Goal: Task Accomplishment & Management: Manage account settings

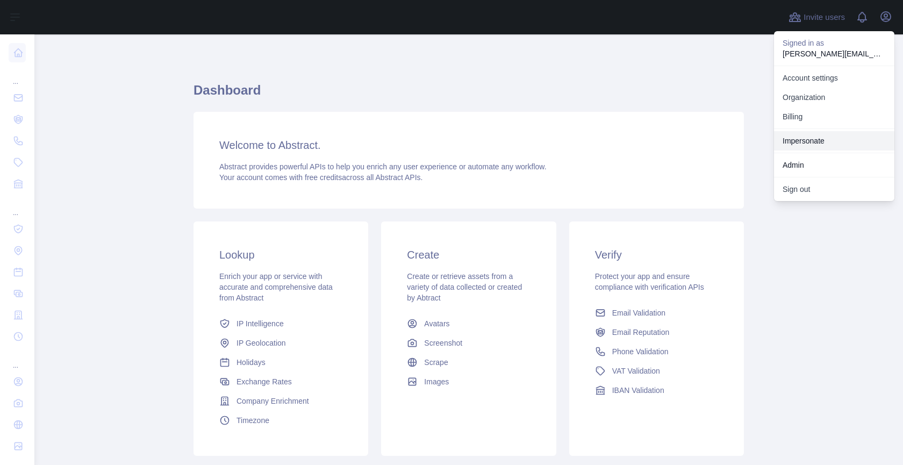
drag, startPoint x: 834, startPoint y: 141, endPoint x: 544, endPoint y: 162, distance: 290.4
click at [834, 141] on link "Impersonate" at bounding box center [834, 140] width 120 height 19
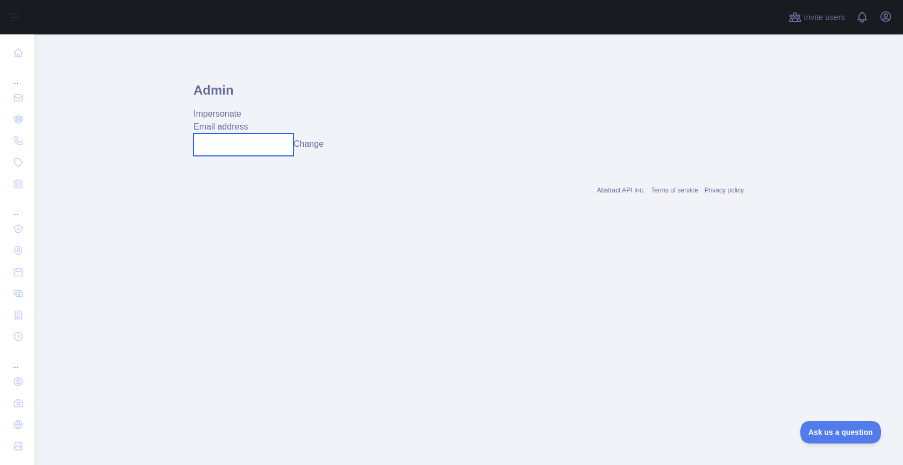
click at [265, 153] on input "text" at bounding box center [243, 144] width 100 height 23
paste input "**********"
type input "**********"
click at [332, 145] on div "**********" at bounding box center [468, 144] width 550 height 22
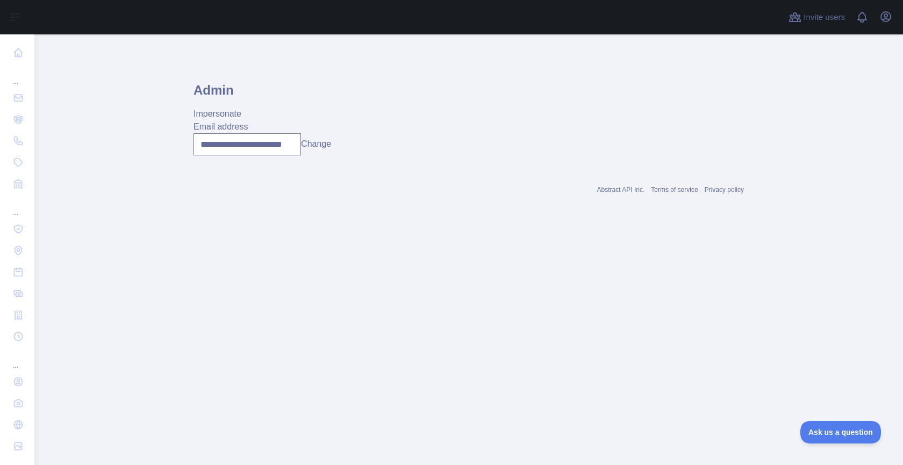
scroll to position [0, 0]
click at [319, 144] on button "Change" at bounding box center [316, 144] width 30 height 13
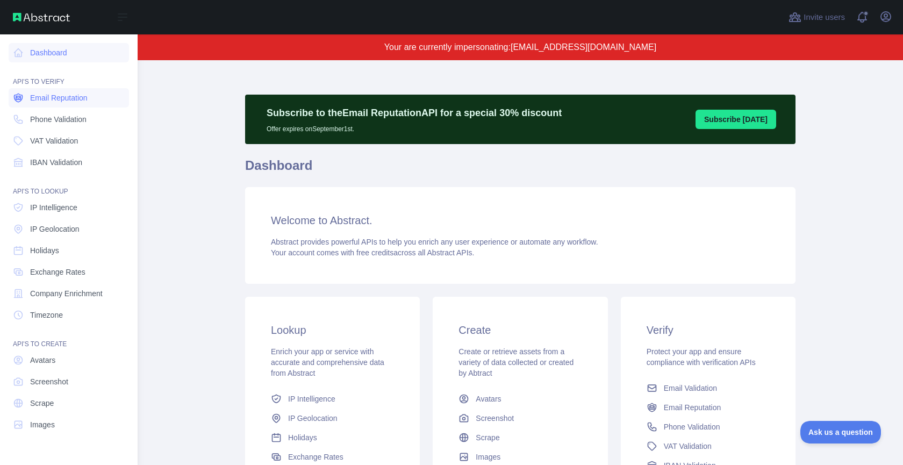
click at [61, 99] on span "Email Reputation" at bounding box center [59, 97] width 58 height 11
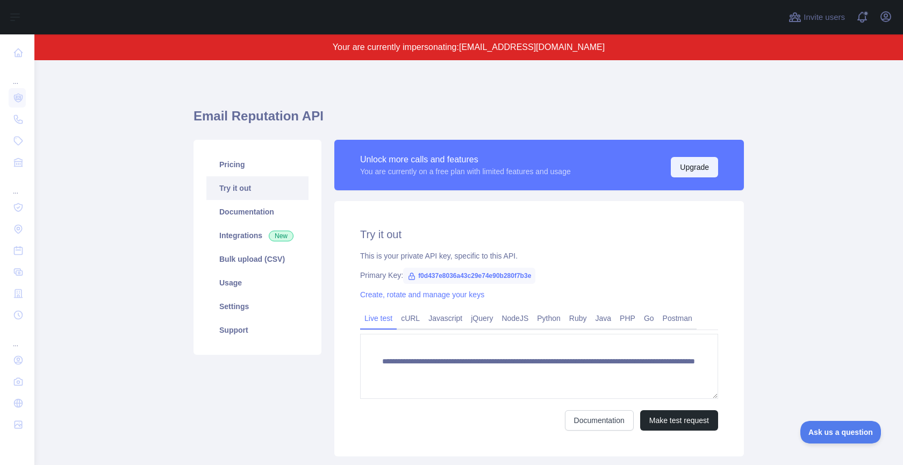
click at [694, 169] on button "Upgrade" at bounding box center [694, 167] width 47 height 20
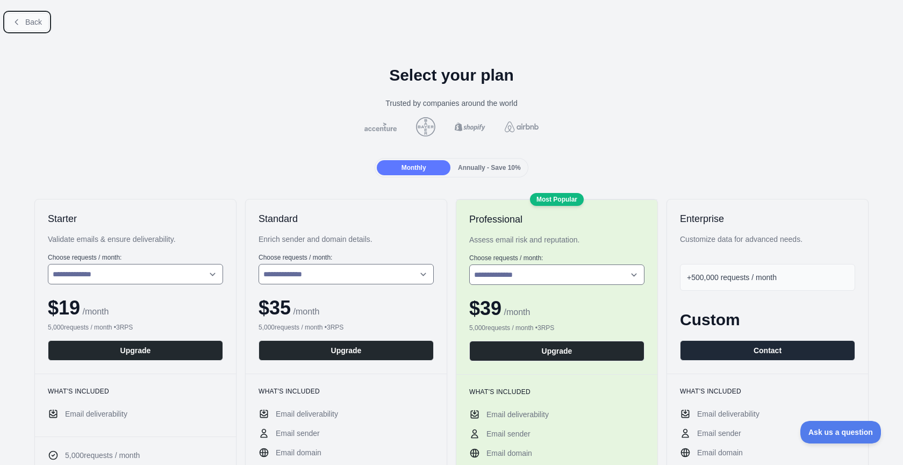
click at [26, 21] on span "Back" at bounding box center [33, 22] width 17 height 9
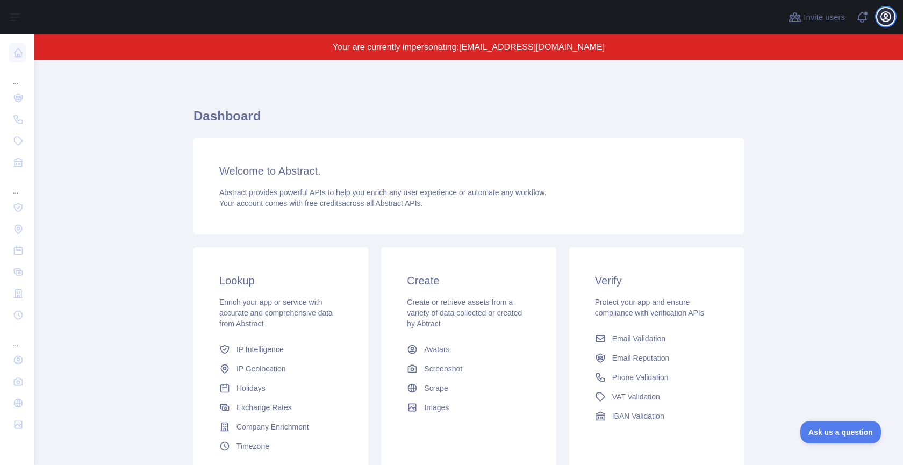
click at [883, 17] on icon "button" at bounding box center [885, 16] width 13 height 13
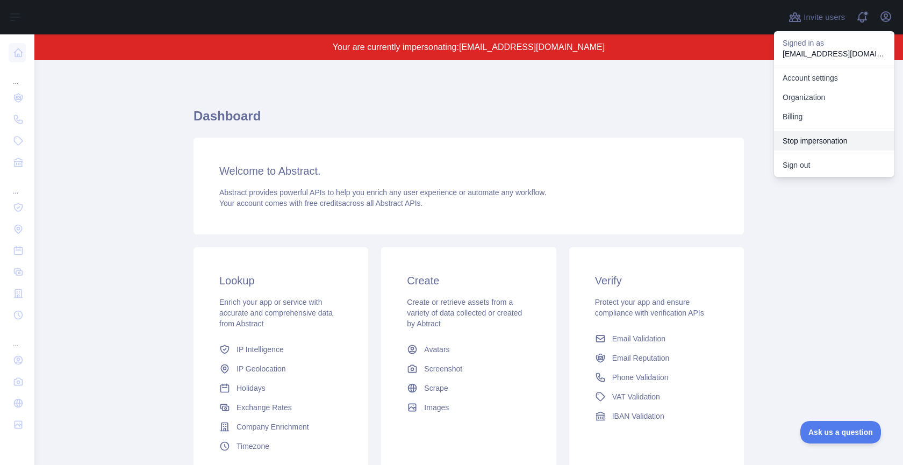
drag, startPoint x: 834, startPoint y: 135, endPoint x: 699, endPoint y: 137, distance: 134.9
click at [834, 135] on button "Stop impersonation" at bounding box center [834, 140] width 120 height 19
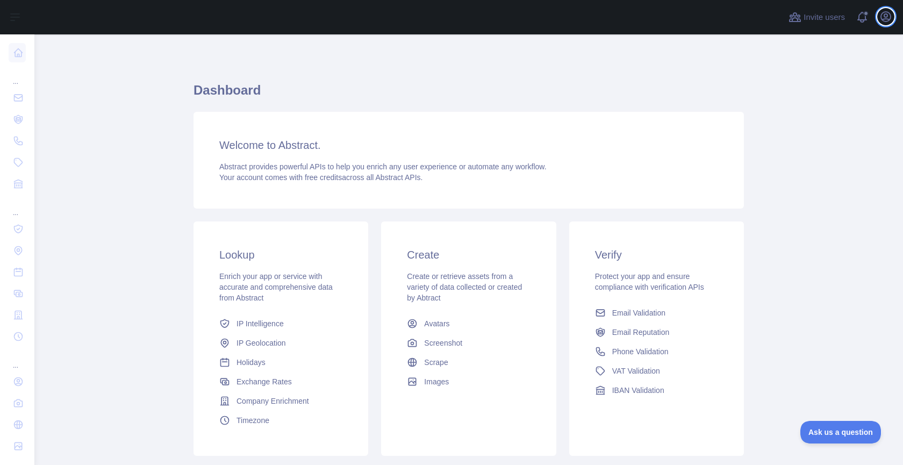
drag, startPoint x: 885, startPoint y: 15, endPoint x: 880, endPoint y: 26, distance: 11.6
click at [884, 15] on icon "button" at bounding box center [885, 16] width 13 height 13
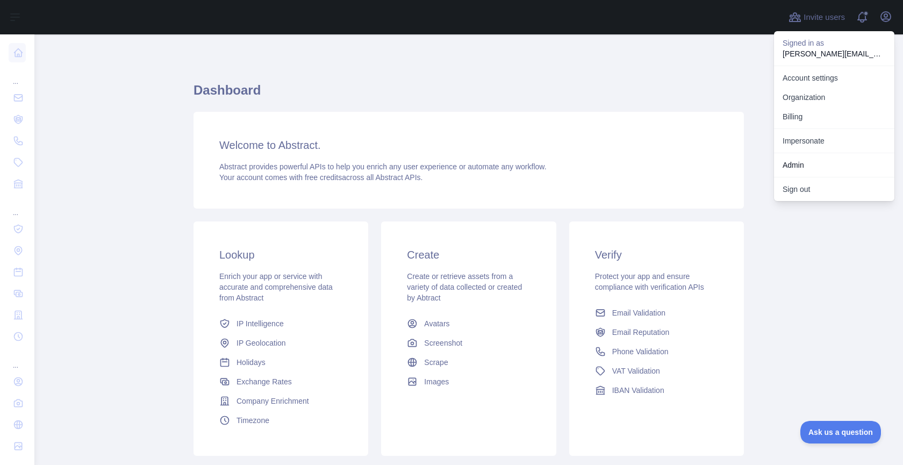
drag, startPoint x: 816, startPoint y: 134, endPoint x: 809, endPoint y: 134, distance: 6.4
click at [815, 134] on link "Impersonate" at bounding box center [834, 140] width 120 height 19
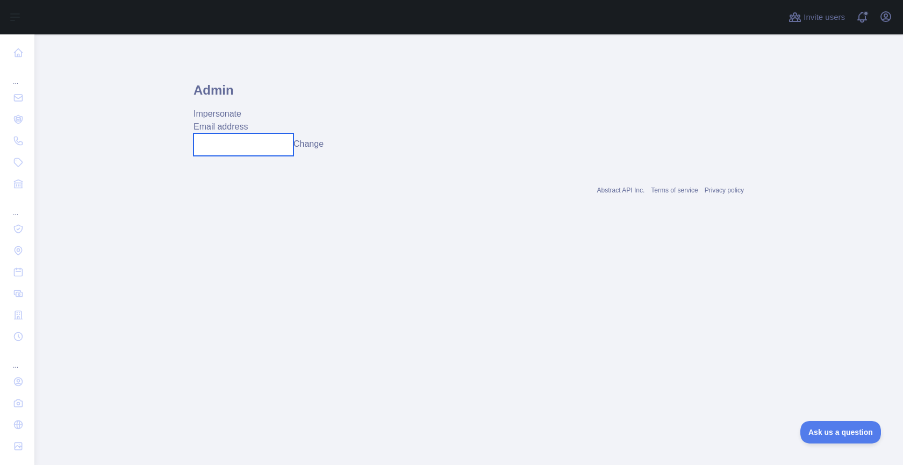
click at [265, 142] on input "text" at bounding box center [243, 144] width 100 height 23
paste input "**********"
type input "**********"
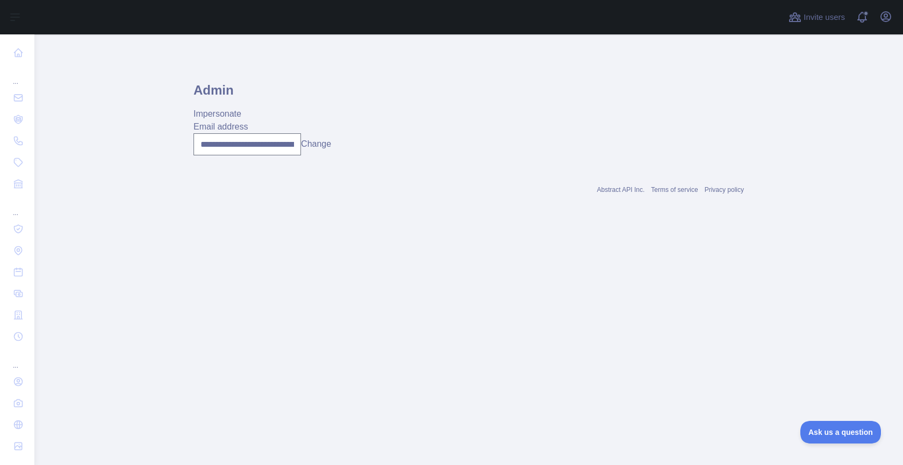
click at [326, 147] on button "Change" at bounding box center [316, 144] width 30 height 13
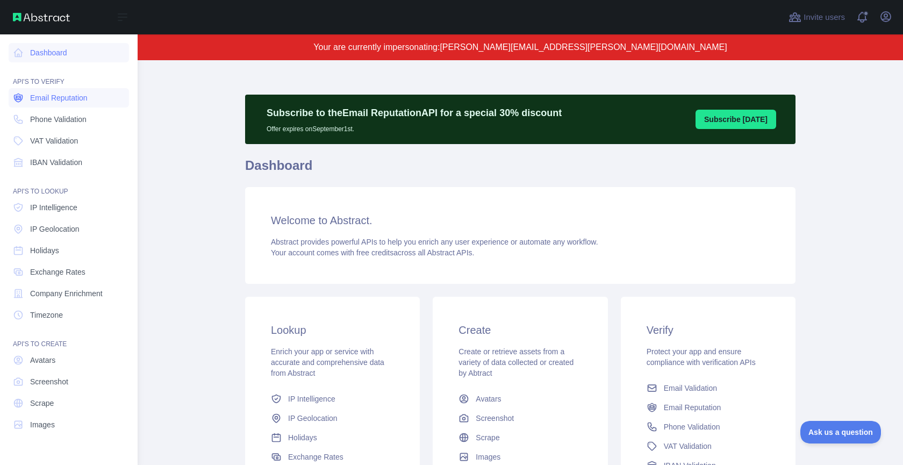
click at [32, 105] on link "Email Reputation" at bounding box center [69, 97] width 120 height 19
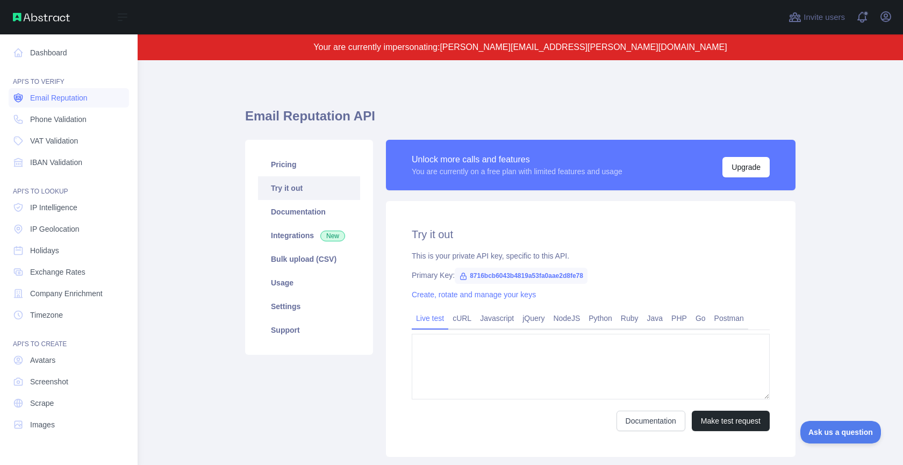
type textarea "**********"
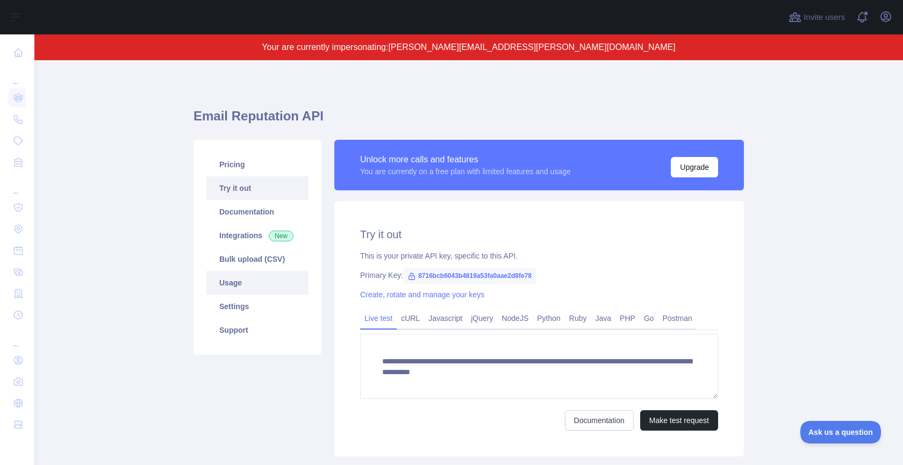
click at [272, 282] on link "Usage" at bounding box center [257, 283] width 102 height 24
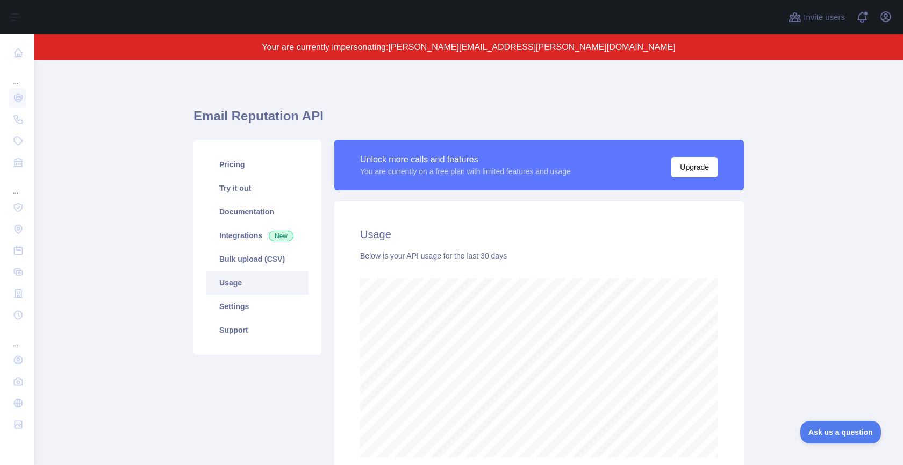
scroll to position [405, 868]
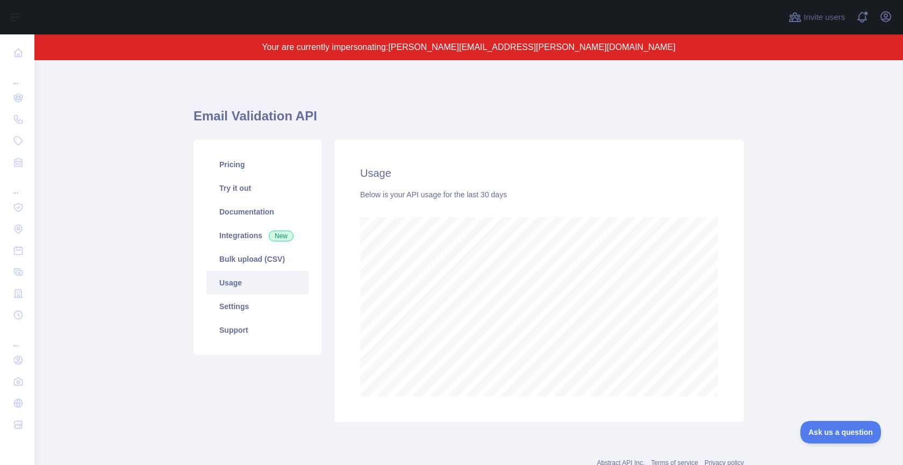
click at [885, 25] on div "Open user menu" at bounding box center [885, 17] width 17 height 19
click at [885, 20] on icon "button" at bounding box center [885, 16] width 13 height 13
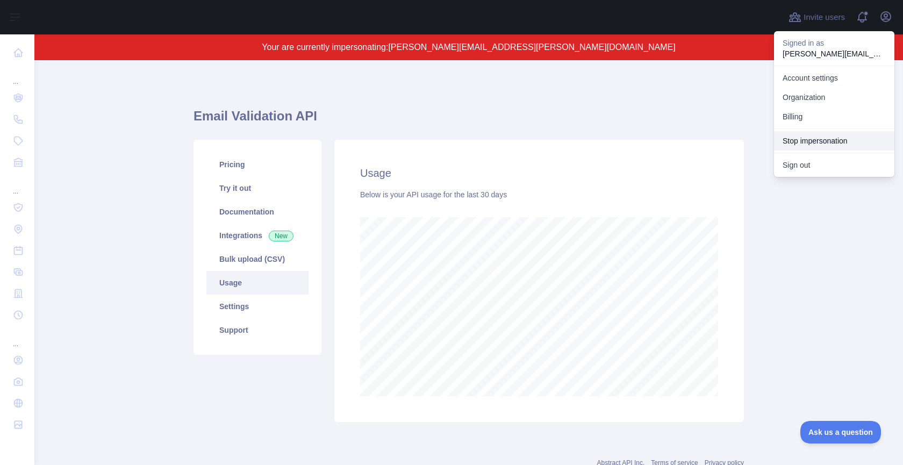
drag, startPoint x: 841, startPoint y: 138, endPoint x: 770, endPoint y: 66, distance: 101.8
click at [841, 138] on button "Stop impersonation" at bounding box center [834, 140] width 120 height 19
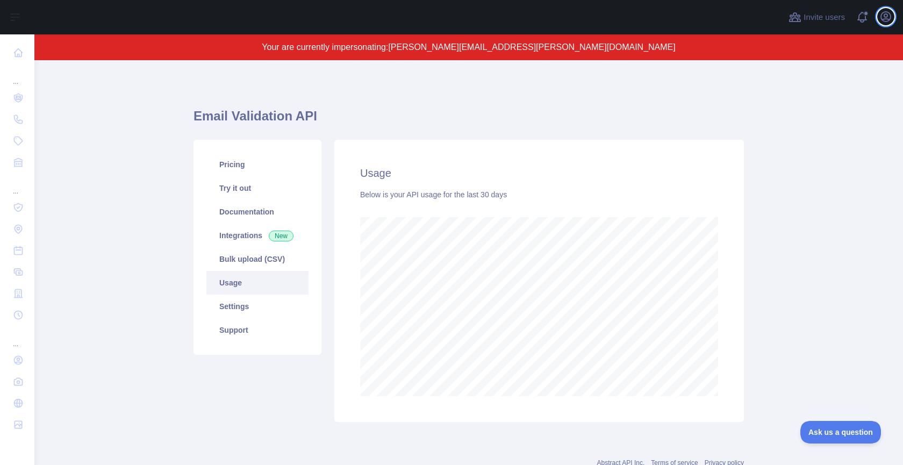
scroll to position [430, 868]
